Goal: Information Seeking & Learning: Learn about a topic

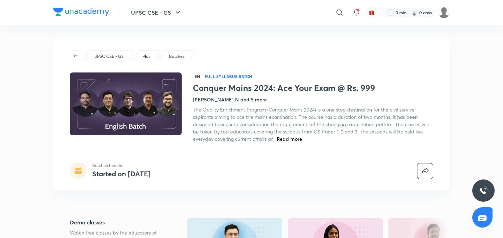
click at [94, 13] on img at bounding box center [81, 12] width 56 height 8
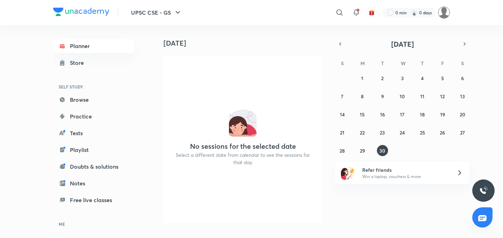
click at [444, 12] on img at bounding box center [444, 13] width 12 height 12
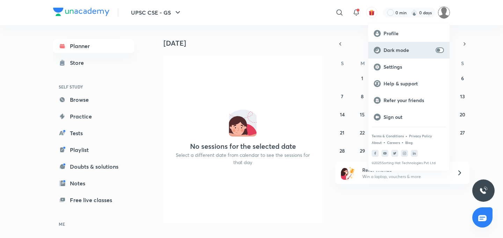
click at [446, 51] on div "Dark mode" at bounding box center [408, 50] width 81 height 17
checkbox input "true"
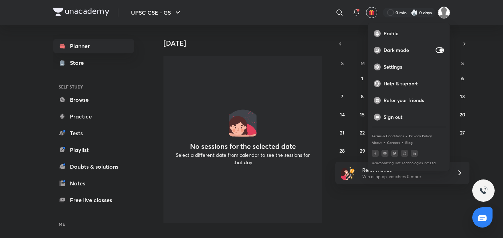
click at [470, 29] on div at bounding box center [251, 119] width 503 height 238
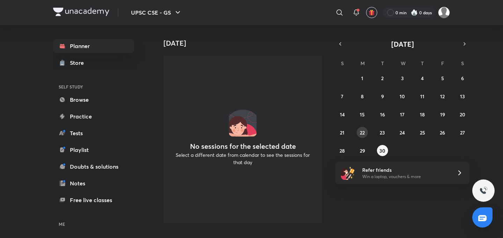
click at [360, 129] on button "22" at bounding box center [361, 132] width 11 height 11
click at [385, 131] on button "23" at bounding box center [382, 132] width 11 height 11
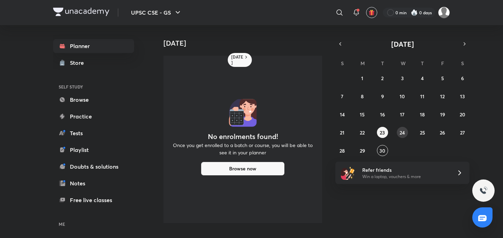
click at [404, 132] on abbr "24" at bounding box center [401, 132] width 5 height 7
click at [427, 134] on button "25" at bounding box center [421, 132] width 11 height 11
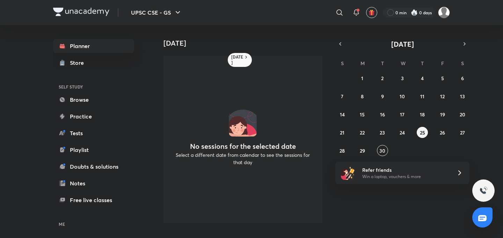
click at [449, 133] on div "31 1 2 3 4 5 6 7 8 9 10 11 12 13 14 15 16 17 18 19 20 21 22 23 24 25 26 27 28 2…" at bounding box center [402, 115] width 134 height 84
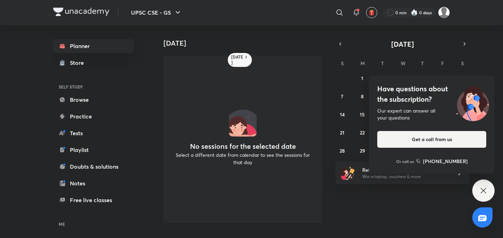
click at [440, 133] on button "Get a call from us" at bounding box center [431, 139] width 109 height 17
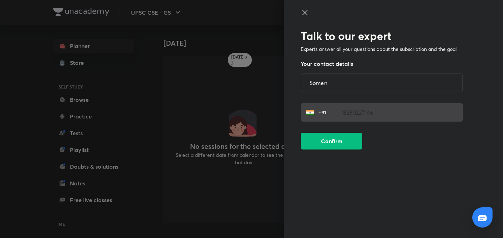
click at [255, 87] on div at bounding box center [251, 119] width 503 height 238
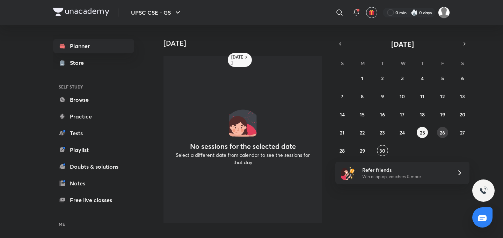
click at [444, 135] on abbr "26" at bounding box center [441, 132] width 5 height 7
click at [466, 135] on button "27" at bounding box center [462, 132] width 11 height 11
click at [348, 149] on div "31 1 2 3 4 5 6 7 8 9 10 11 12 13 14 15 16 17 18 19 20 21 22 23 24 25 26 27 28 2…" at bounding box center [402, 115] width 134 height 84
click at [342, 150] on abbr "28" at bounding box center [341, 151] width 5 height 7
click at [359, 151] on button "29" at bounding box center [361, 150] width 11 height 11
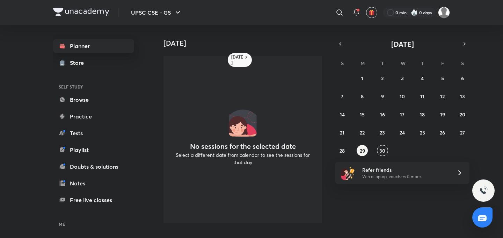
click at [82, 48] on link "Planner" at bounding box center [93, 46] width 81 height 14
click at [235, 59] on h6 "[DATE]" at bounding box center [237, 59] width 12 height 11
click at [84, 97] on link "Browse" at bounding box center [93, 100] width 81 height 14
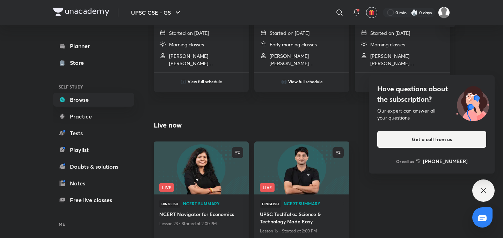
scroll to position [325, 0]
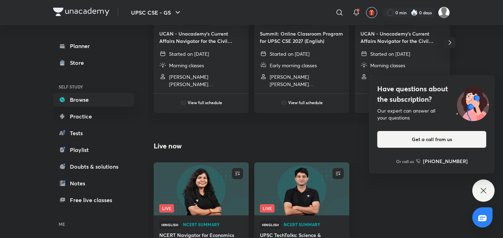
click at [474, 185] on div "Have questions about the subscription? Our expert can answer all your questions…" at bounding box center [483, 191] width 22 height 22
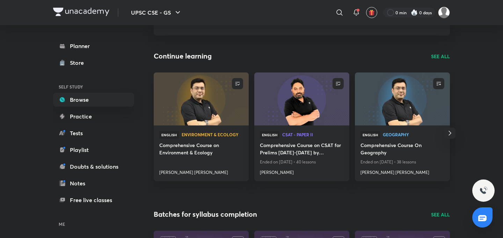
scroll to position [54, 0]
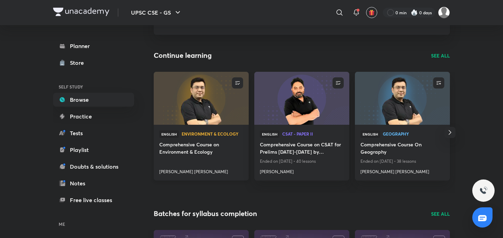
click at [176, 173] on h4 "[PERSON_NAME] [PERSON_NAME]" at bounding box center [201, 170] width 84 height 9
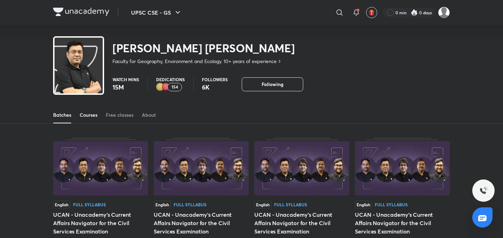
click at [92, 114] on div "Courses" at bounding box center [89, 115] width 18 height 7
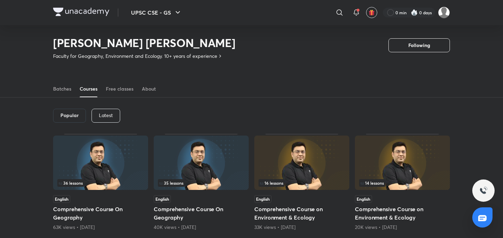
scroll to position [3, 0]
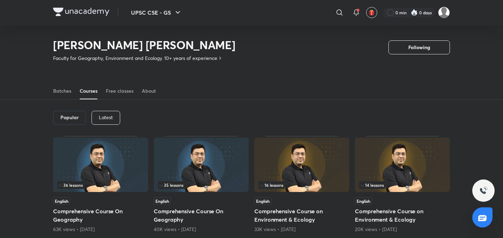
click at [77, 118] on h6 "Popular" at bounding box center [69, 118] width 18 height 6
click at [95, 116] on div "Latest" at bounding box center [105, 118] width 29 height 14
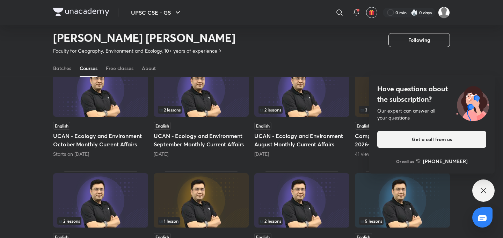
scroll to position [76, 0]
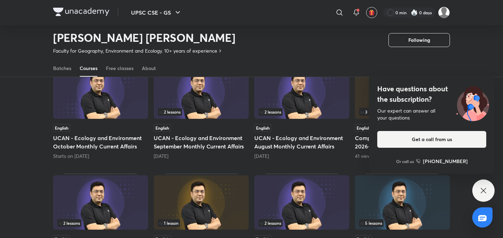
click at [487, 188] on icon at bounding box center [483, 191] width 8 height 8
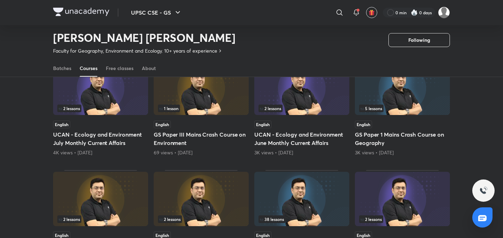
scroll to position [178, 0]
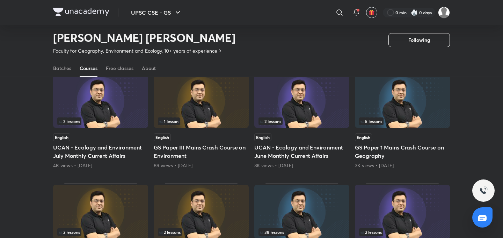
click at [326, 107] on img at bounding box center [301, 101] width 95 height 54
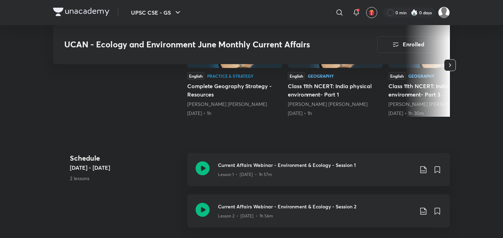
scroll to position [251, 0]
click at [204, 170] on icon at bounding box center [202, 168] width 14 height 14
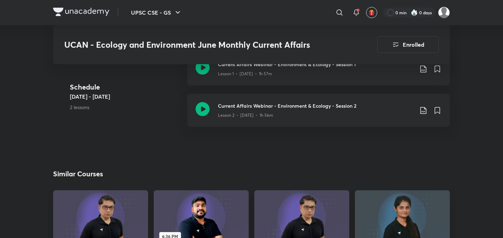
scroll to position [360, 0]
